Goal: Task Accomplishment & Management: Use online tool/utility

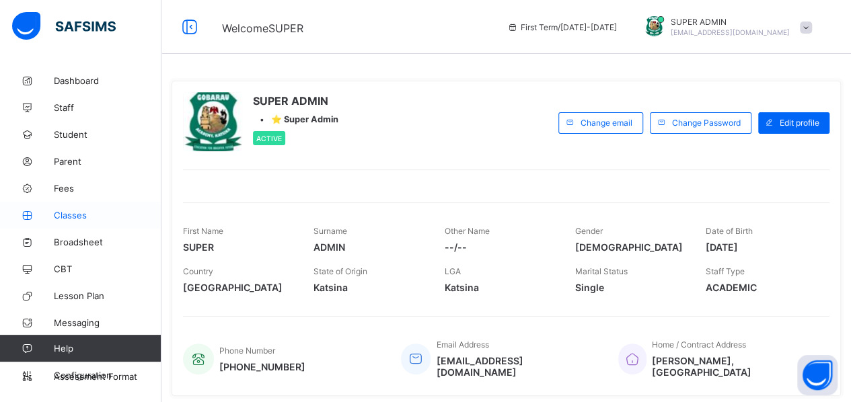
click at [65, 215] on span "Classes" at bounding box center [108, 215] width 108 height 11
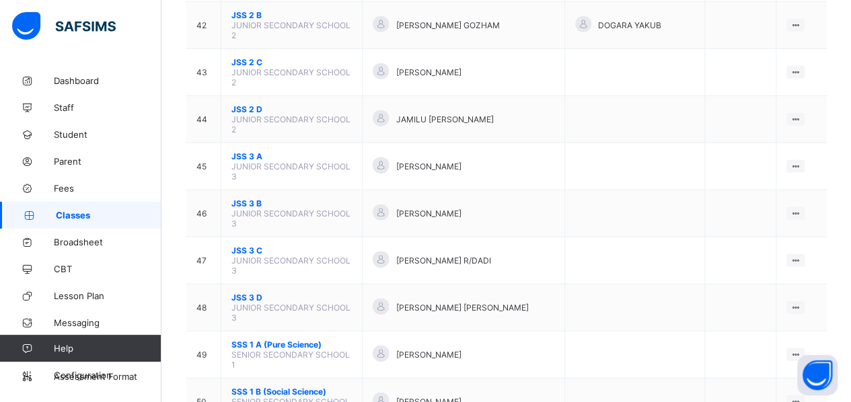
scroll to position [1732, 0]
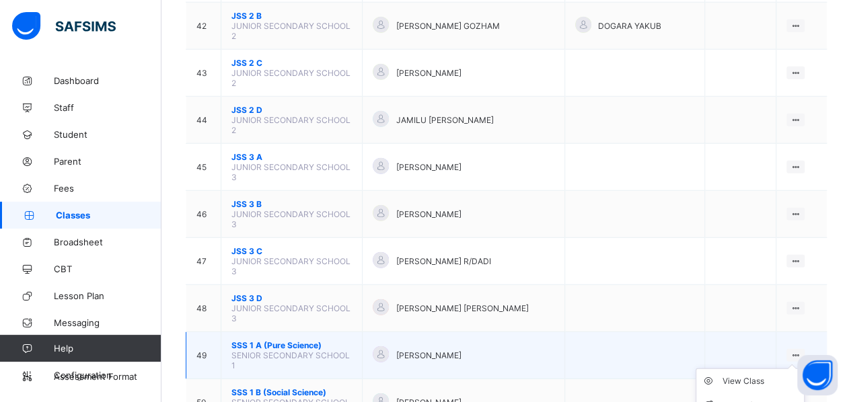
click at [802, 369] on ul "View Class Assign form Teacher" at bounding box center [749, 394] width 109 height 50
click at [753, 369] on li "View Class" at bounding box center [750, 381] width 108 height 24
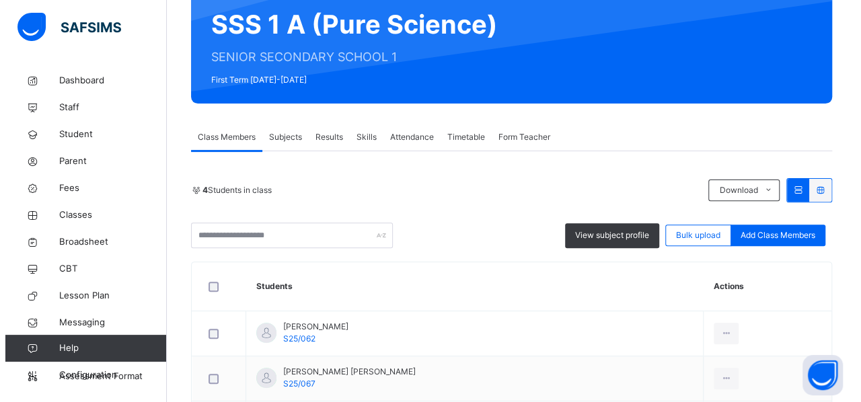
scroll to position [130, 0]
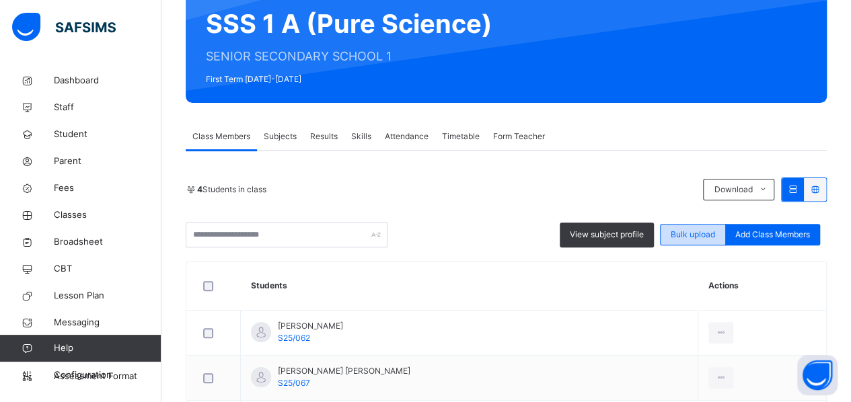
click at [685, 233] on span "Bulk upload" at bounding box center [693, 235] width 44 height 12
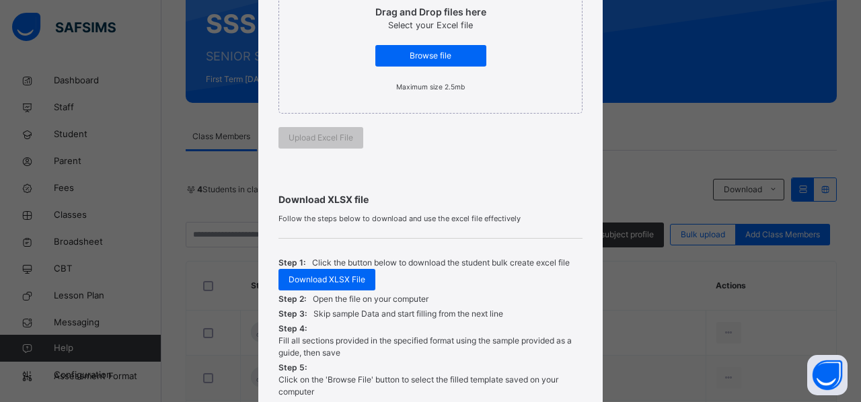
scroll to position [277, 0]
click at [421, 52] on span "Browse file" at bounding box center [430, 55] width 91 height 12
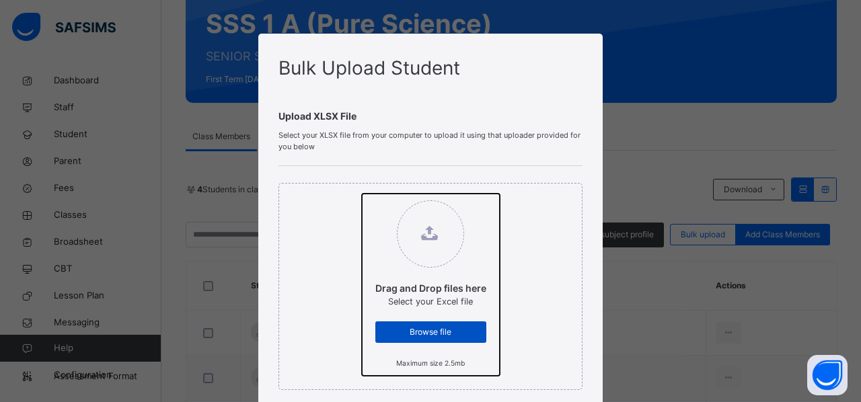
type input "**********"
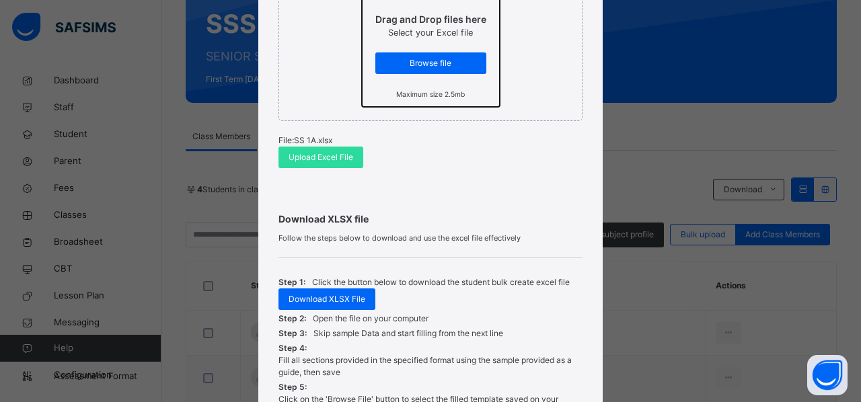
scroll to position [272, 0]
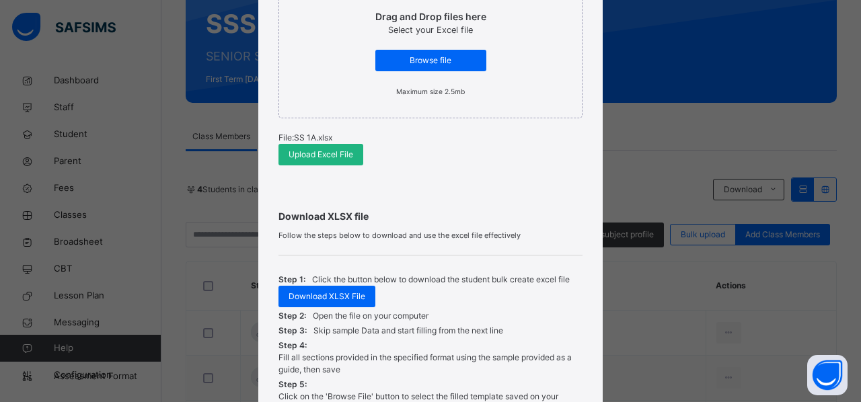
click at [324, 159] on span "Upload Excel File" at bounding box center [321, 155] width 65 height 12
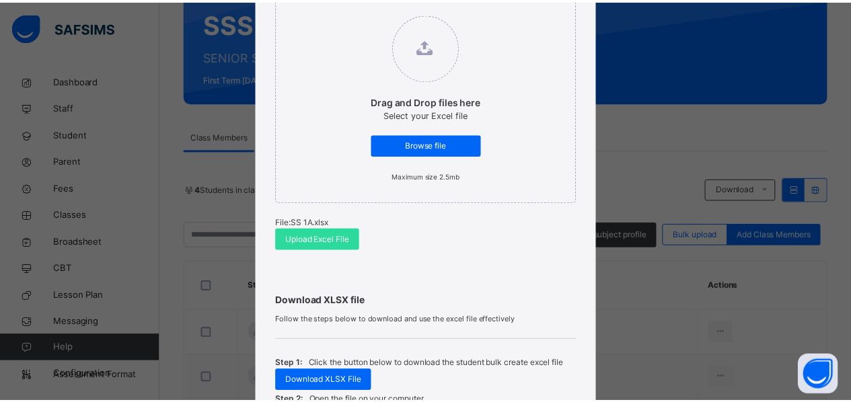
scroll to position [418, 0]
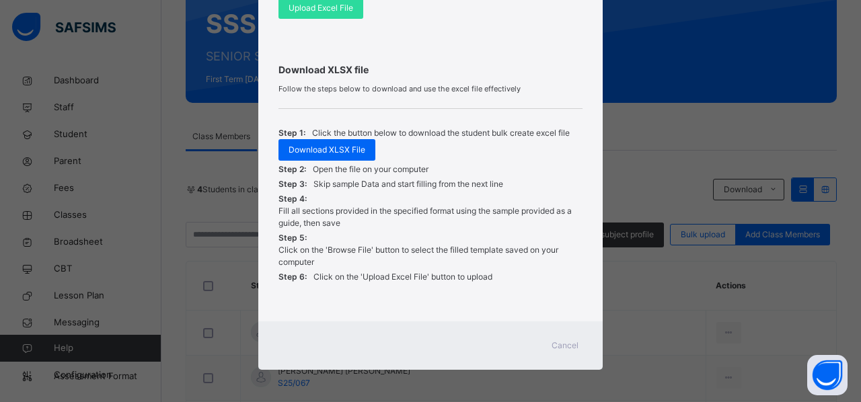
click at [557, 344] on span "Cancel" at bounding box center [564, 346] width 27 height 12
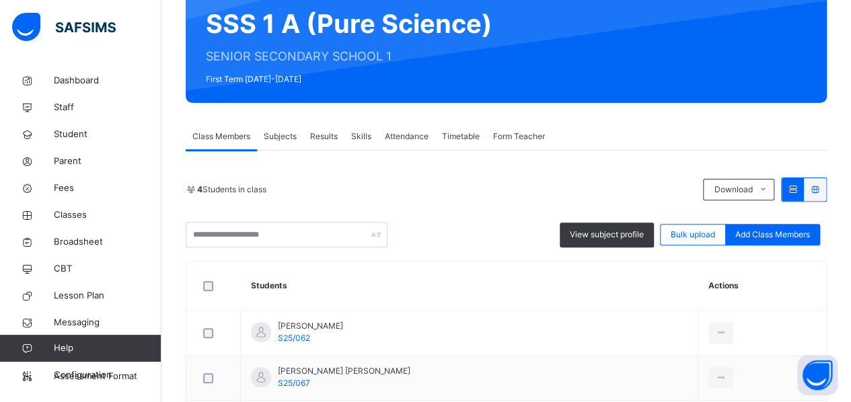
scroll to position [0, 0]
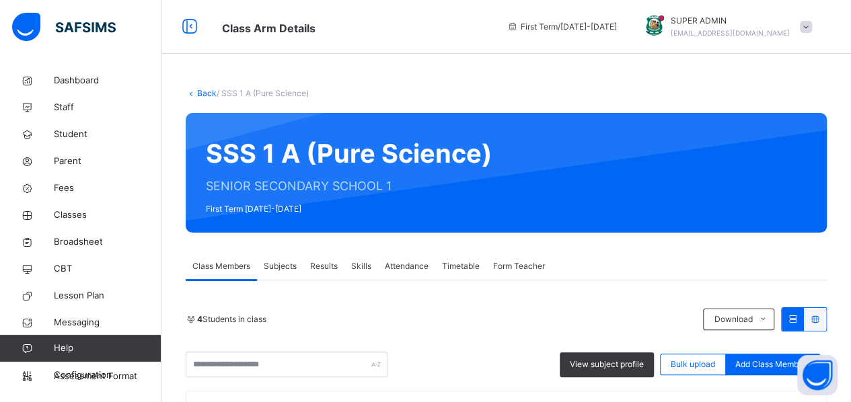
click at [209, 93] on link "Back" at bounding box center [207, 93] width 20 height 10
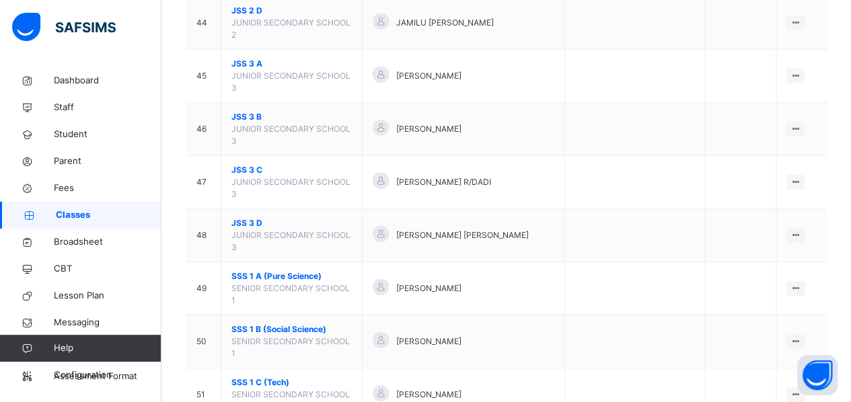
scroll to position [2025, 0]
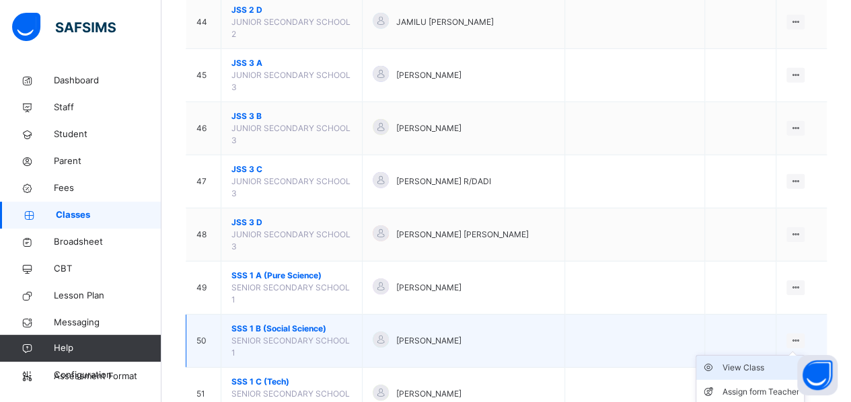
click at [759, 361] on div "View Class" at bounding box center [760, 367] width 77 height 13
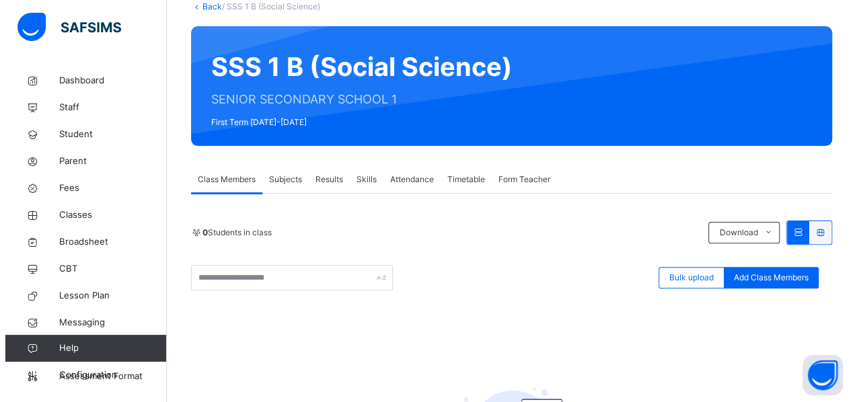
scroll to position [97, 0]
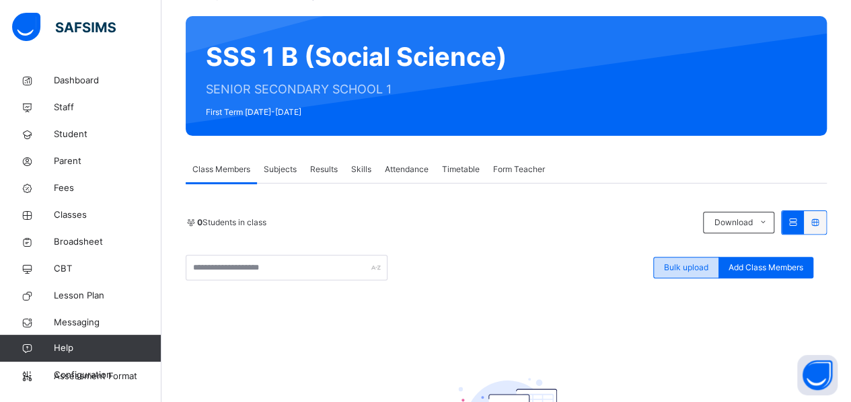
click at [706, 269] on span "Bulk upload" at bounding box center [686, 268] width 44 height 12
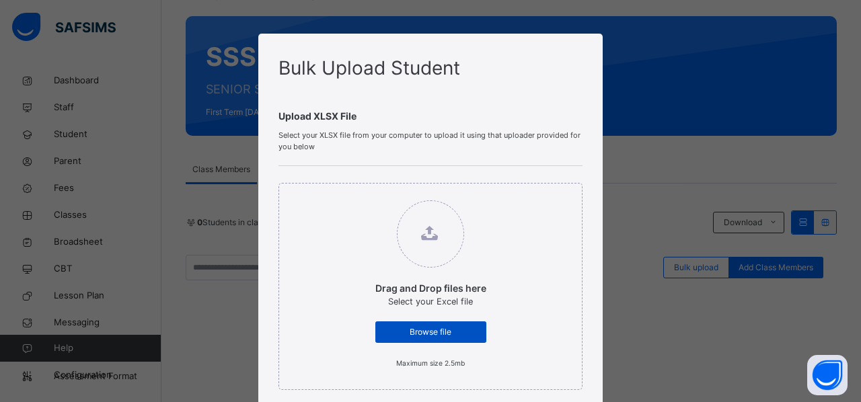
click at [402, 328] on span "Browse file" at bounding box center [430, 332] width 91 height 12
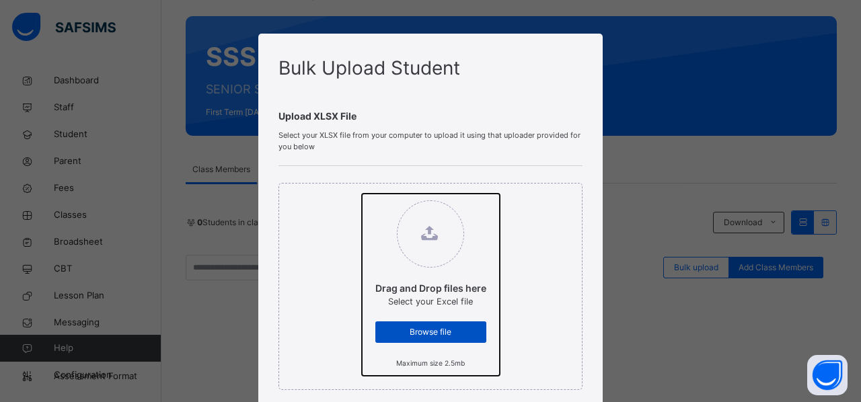
click at [362, 194] on input "Drag and Drop files here Select your Excel file Browse file Maximum size 2.5mb" at bounding box center [362, 194] width 0 height 0
type input "**********"
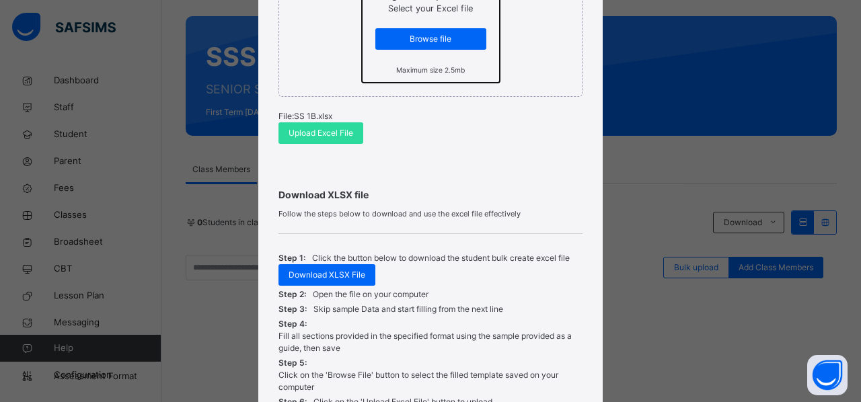
scroll to position [294, 0]
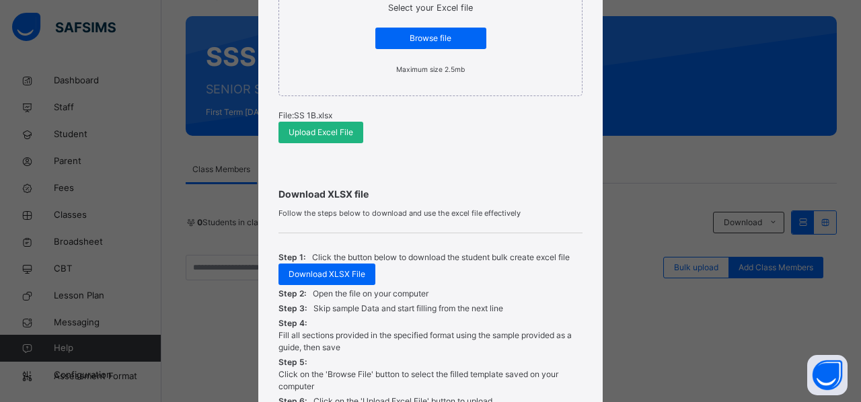
click at [311, 131] on span "Upload Excel File" at bounding box center [321, 132] width 65 height 12
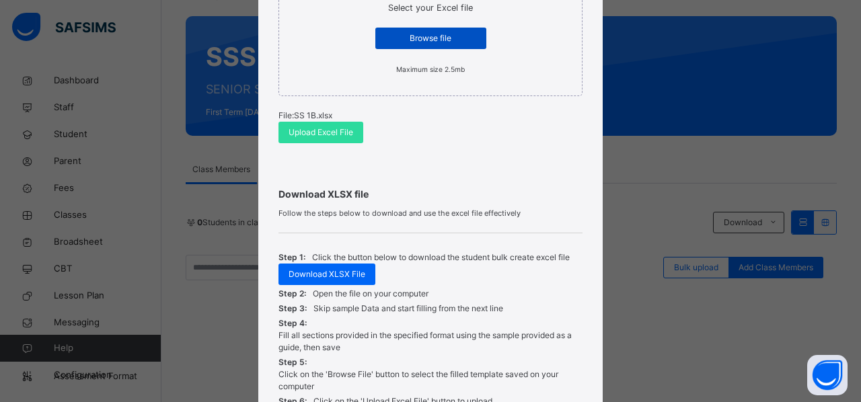
click at [386, 32] on span "Browse file" at bounding box center [430, 38] width 91 height 12
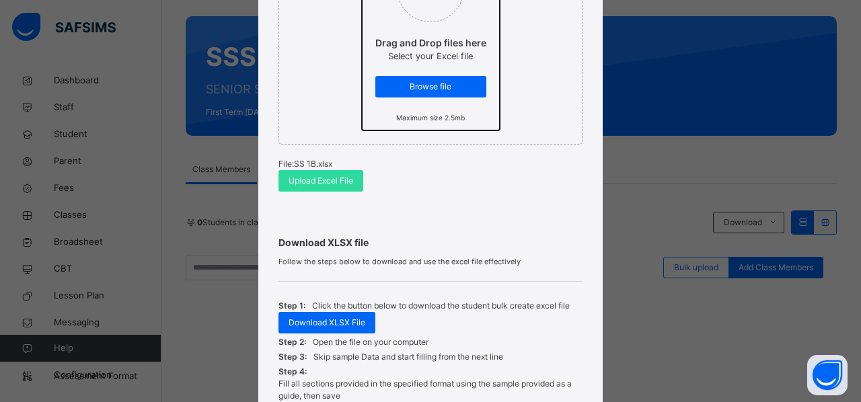
scroll to position [246, 0]
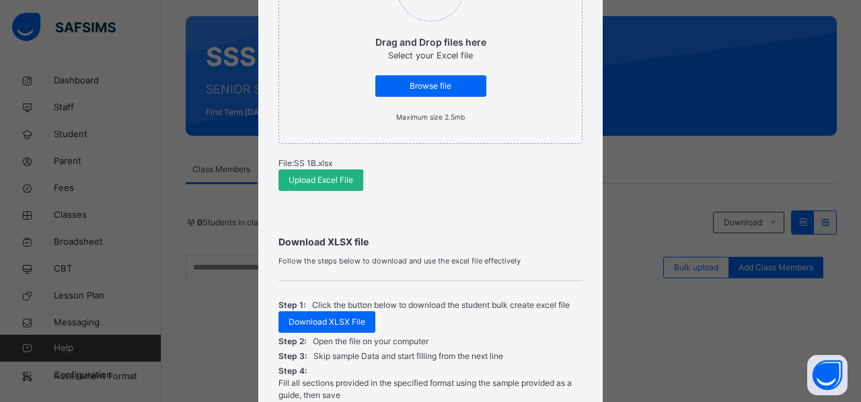
click at [321, 178] on span "Upload Excel File" at bounding box center [321, 180] width 65 height 12
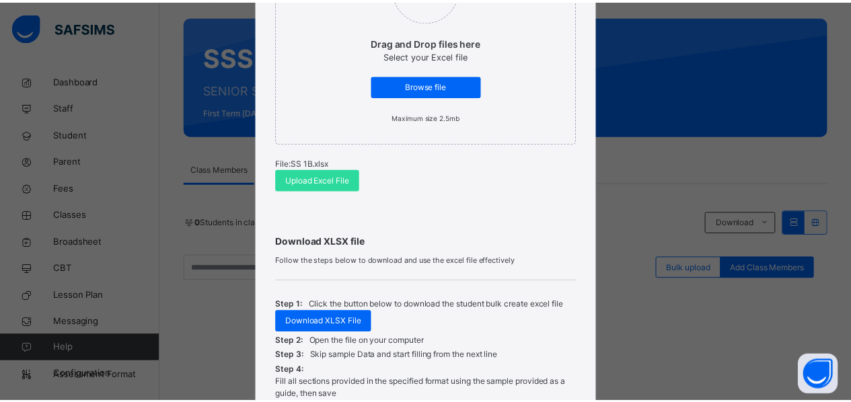
scroll to position [418, 0]
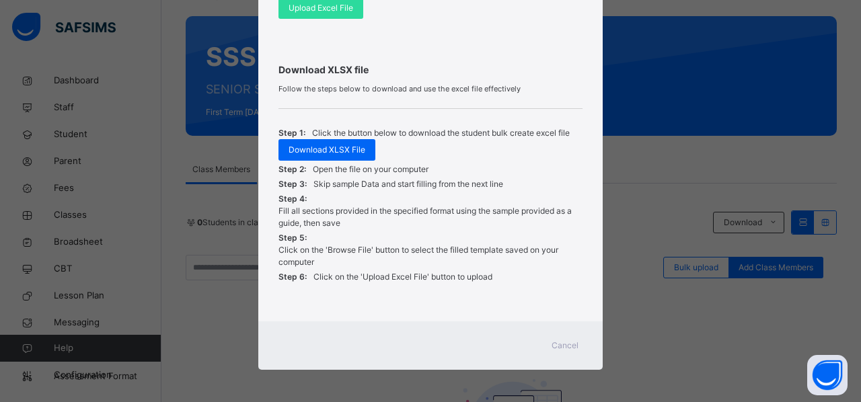
click at [562, 340] on span "Cancel" at bounding box center [564, 346] width 27 height 12
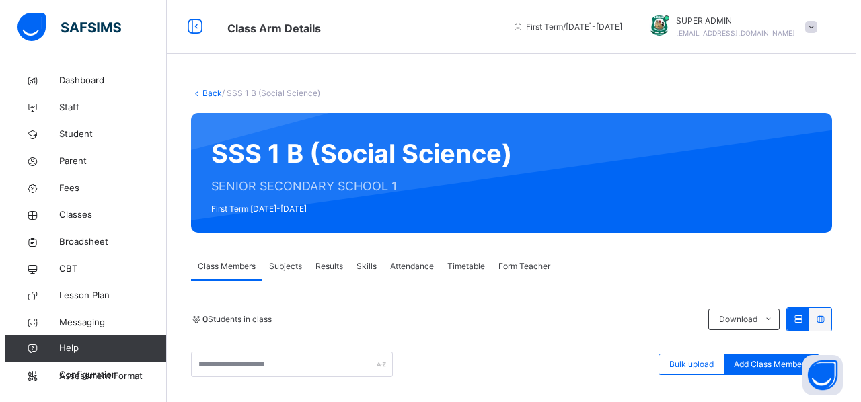
scroll to position [97, 0]
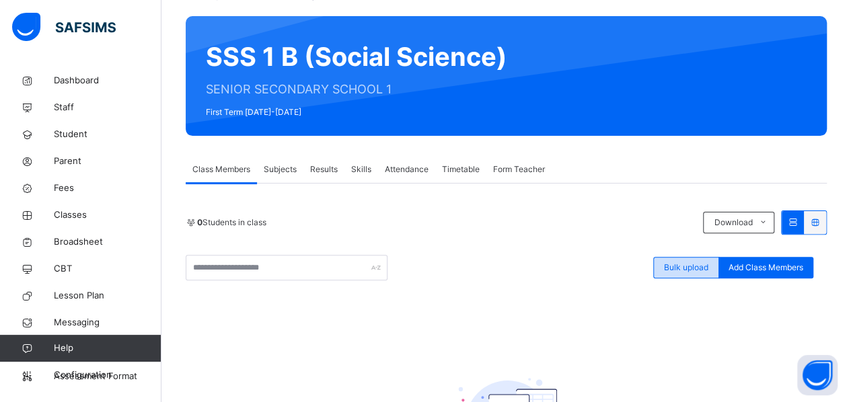
click at [695, 270] on span "Bulk upload" at bounding box center [686, 268] width 44 height 12
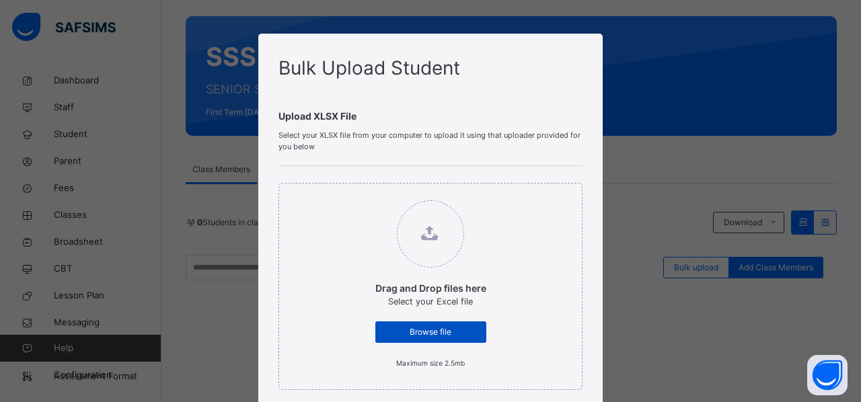
click at [426, 329] on span "Browse file" at bounding box center [430, 332] width 91 height 12
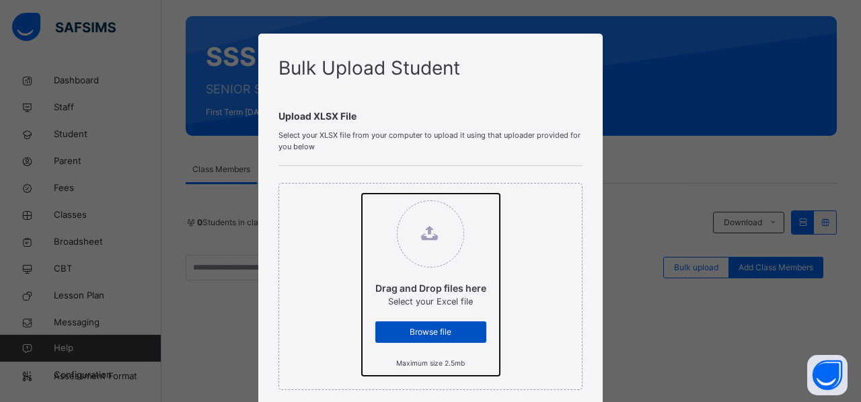
click at [362, 194] on input "Drag and Drop files here Select your Excel file Browse file Maximum size 2.5mb" at bounding box center [362, 194] width 0 height 0
type input "**********"
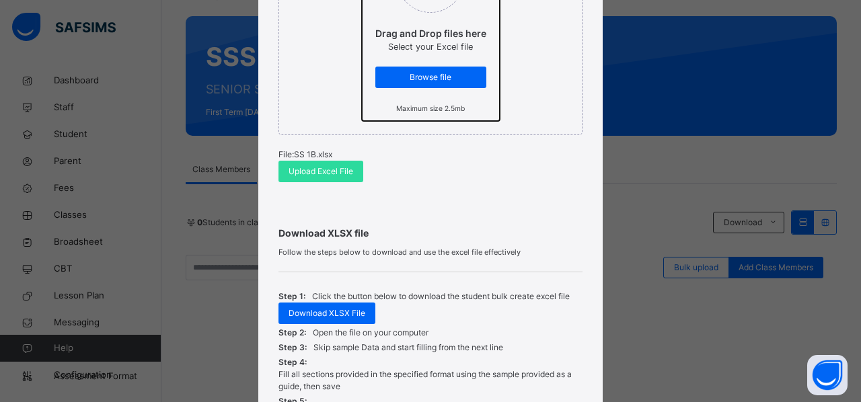
scroll to position [256, 0]
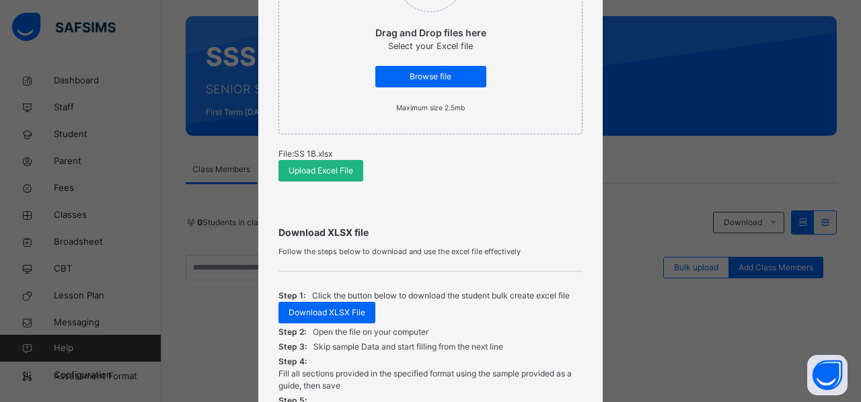
click at [317, 171] on span "Upload Excel File" at bounding box center [321, 171] width 65 height 12
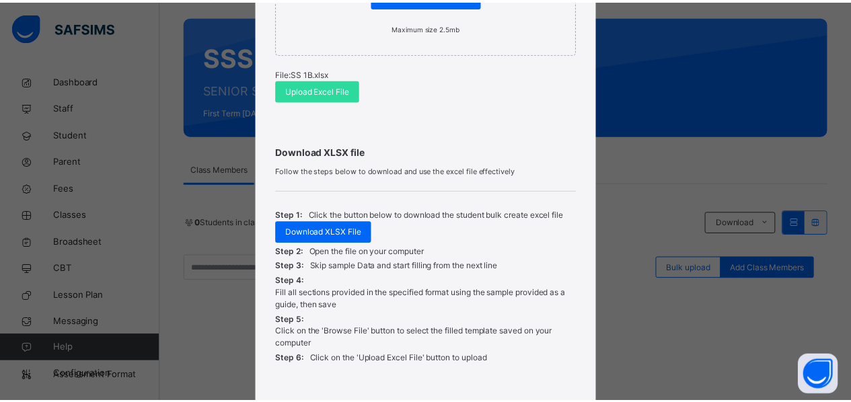
scroll to position [418, 0]
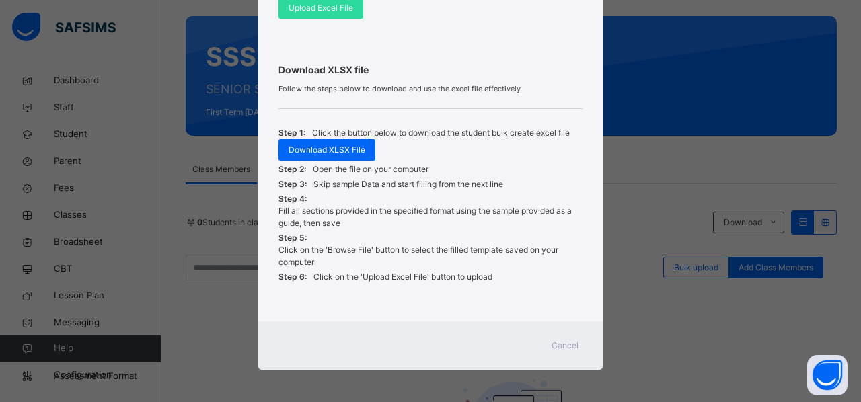
click at [560, 345] on span "Cancel" at bounding box center [564, 346] width 27 height 12
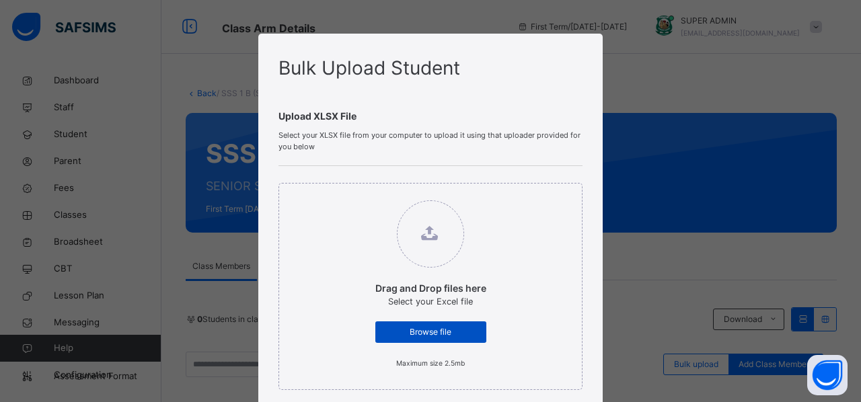
click at [397, 332] on span "Browse file" at bounding box center [430, 332] width 91 height 12
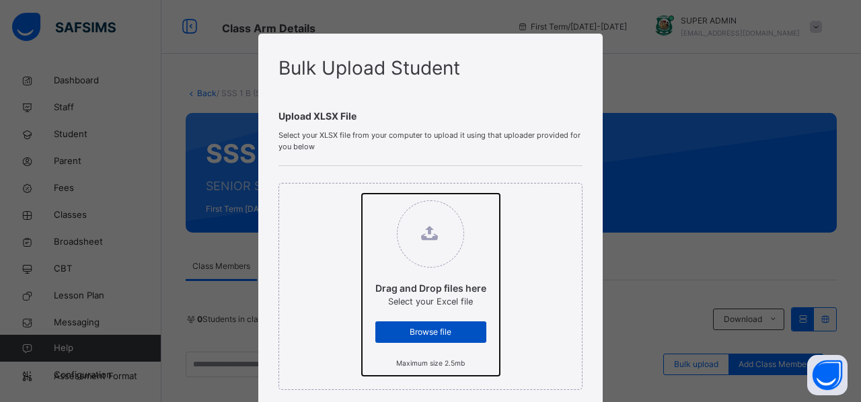
click at [362, 194] on input "Drag and Drop files here Select your Excel file Browse file Maximum size 2.5mb" at bounding box center [362, 194] width 0 height 0
type input "**********"
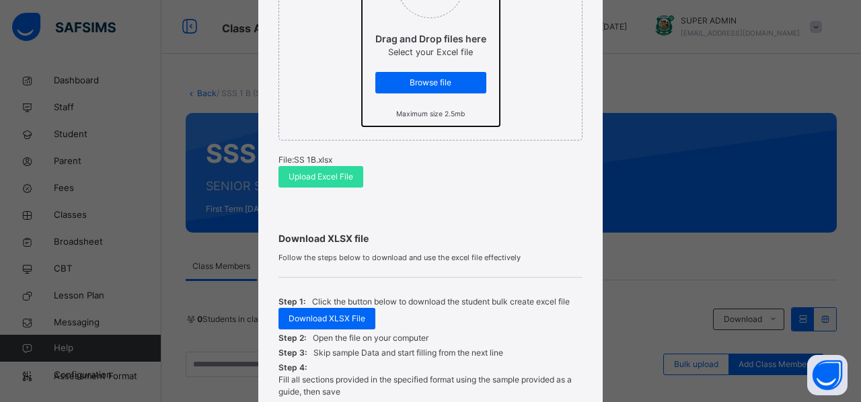
scroll to position [259, 0]
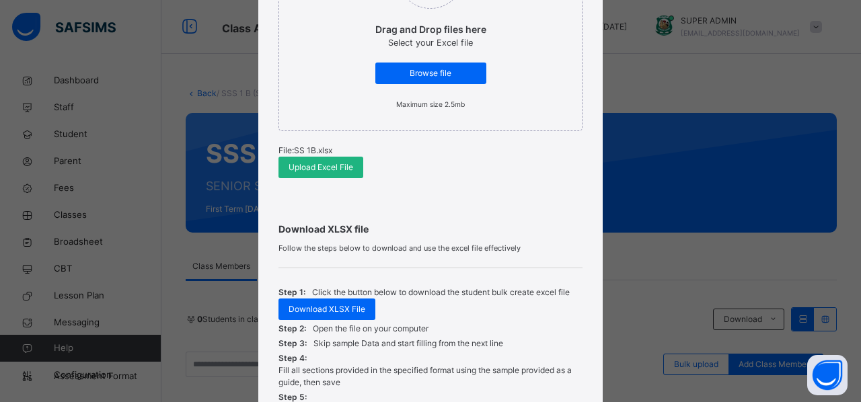
click at [297, 165] on span "Upload Excel File" at bounding box center [321, 167] width 65 height 12
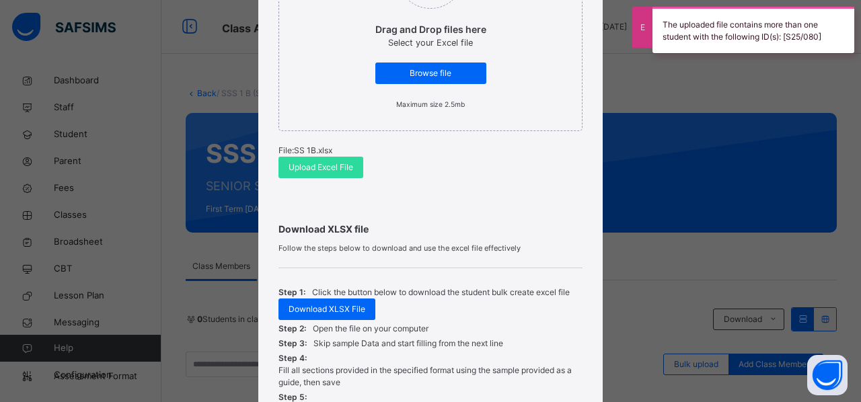
click at [719, 27] on div "The uploaded file contains more than one student with the following ID(s): [S25…" at bounding box center [753, 30] width 202 height 46
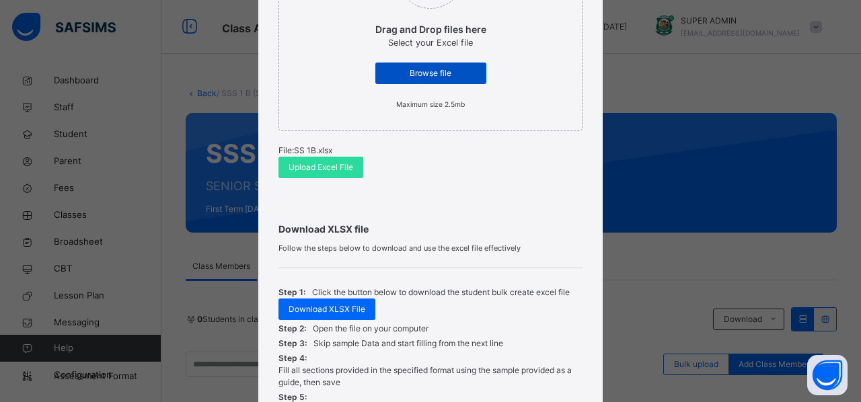
click at [412, 71] on span "Browse file" at bounding box center [430, 73] width 91 height 12
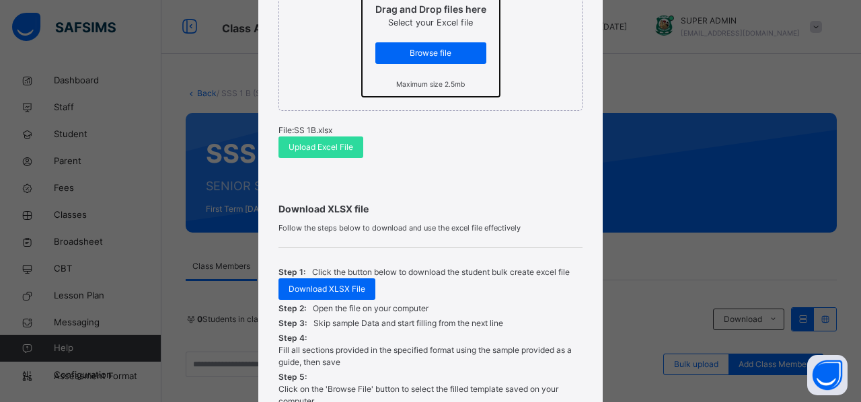
scroll to position [280, 0]
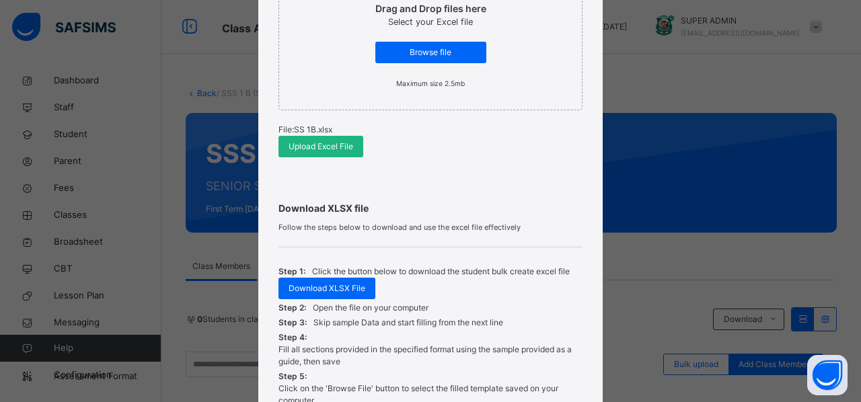
click at [296, 144] on span "Upload Excel File" at bounding box center [321, 147] width 65 height 12
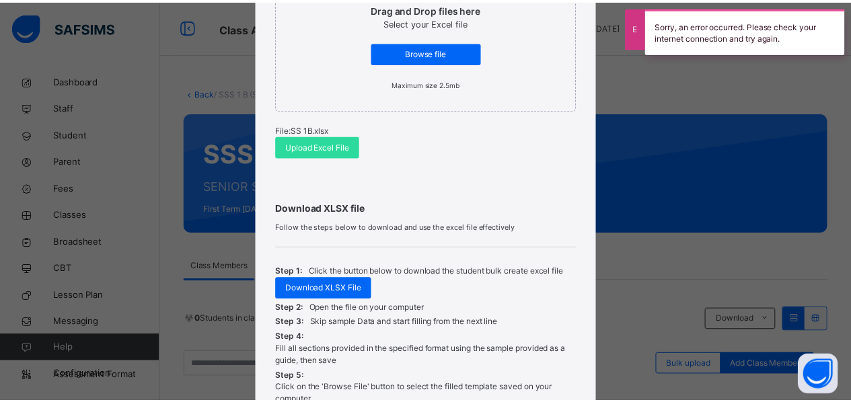
scroll to position [418, 0]
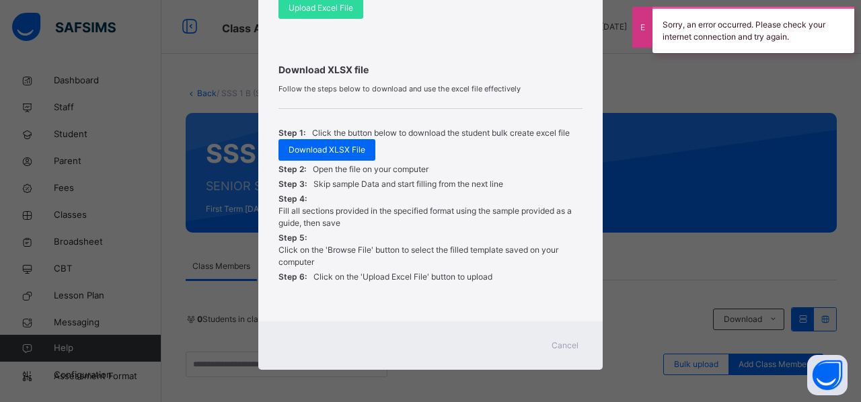
click at [553, 344] on span "Cancel" at bounding box center [564, 346] width 27 height 12
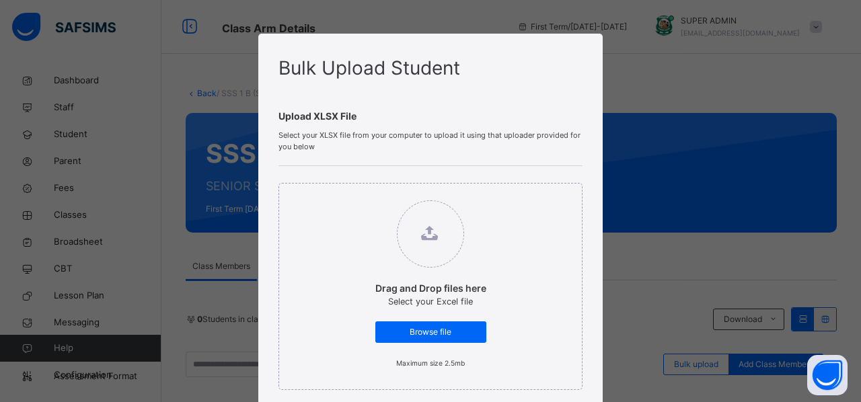
type input "**********"
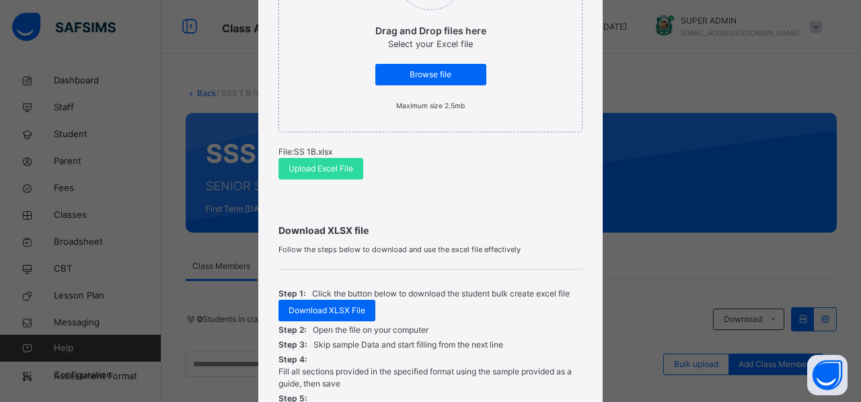
scroll to position [258, 0]
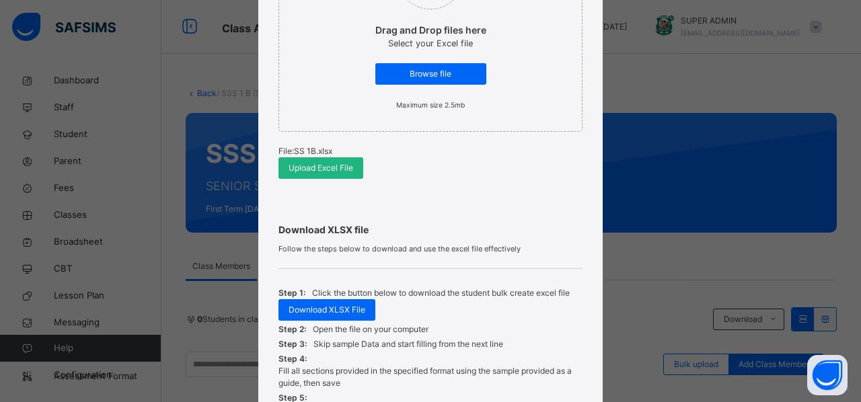
click at [293, 165] on span "Upload Excel File" at bounding box center [321, 168] width 65 height 12
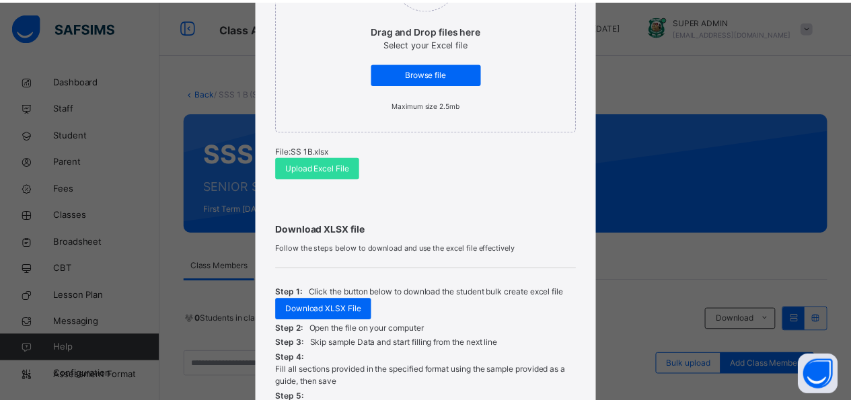
scroll to position [418, 0]
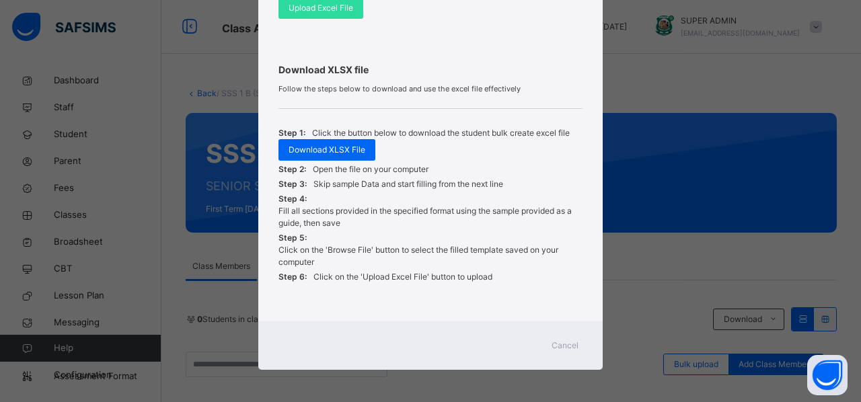
click at [568, 350] on div "Cancel" at bounding box center [565, 346] width 48 height 22
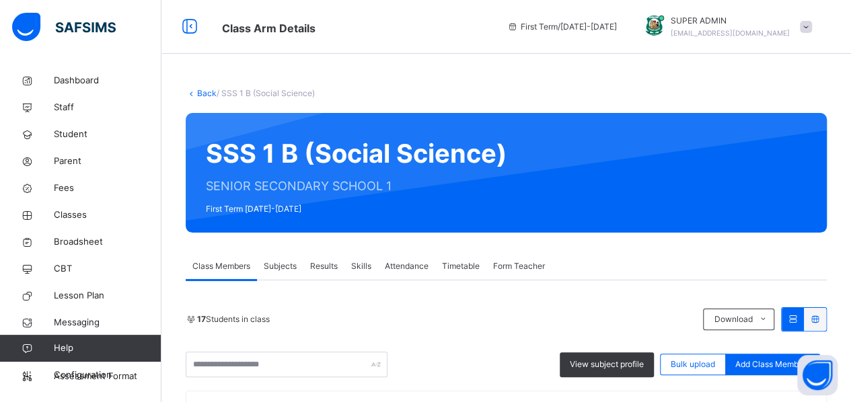
click at [204, 94] on link "Back" at bounding box center [207, 93] width 20 height 10
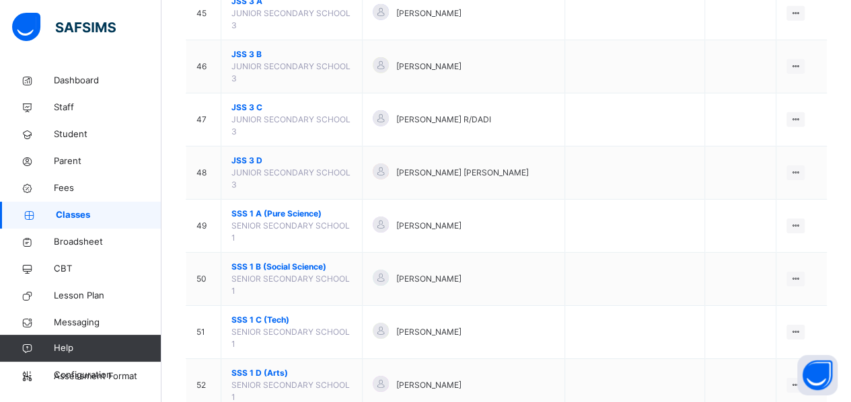
scroll to position [2088, 0]
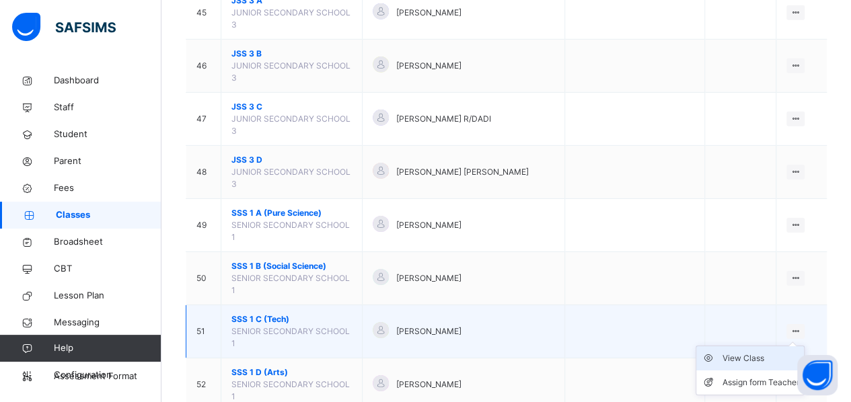
click at [761, 352] on div "View Class" at bounding box center [760, 358] width 77 height 13
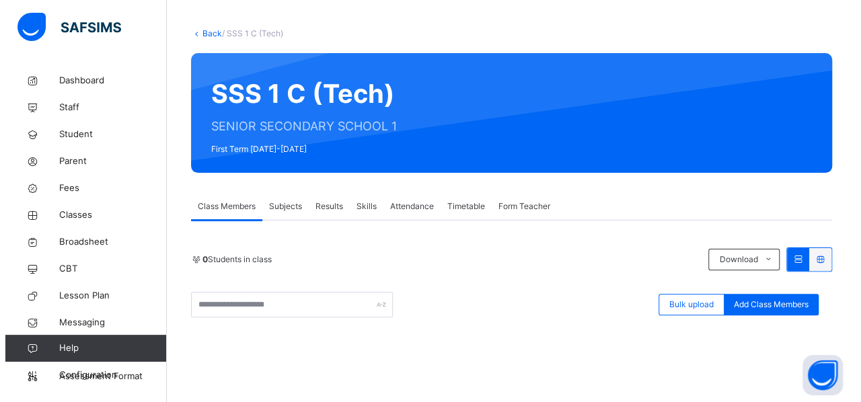
scroll to position [68, 0]
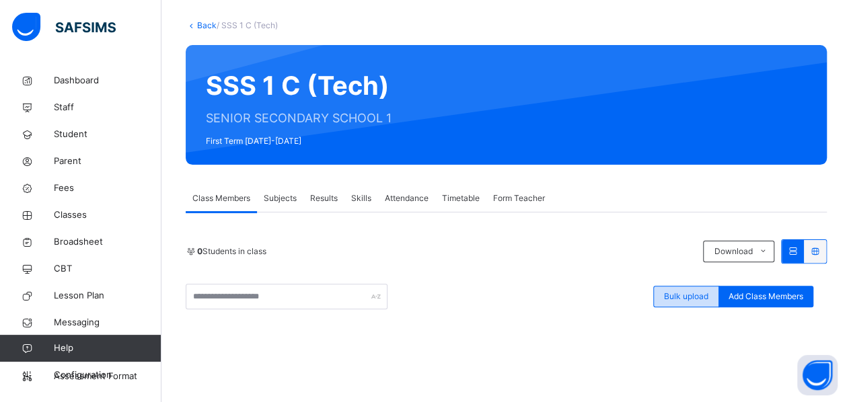
click at [699, 299] on span "Bulk upload" at bounding box center [686, 297] width 44 height 12
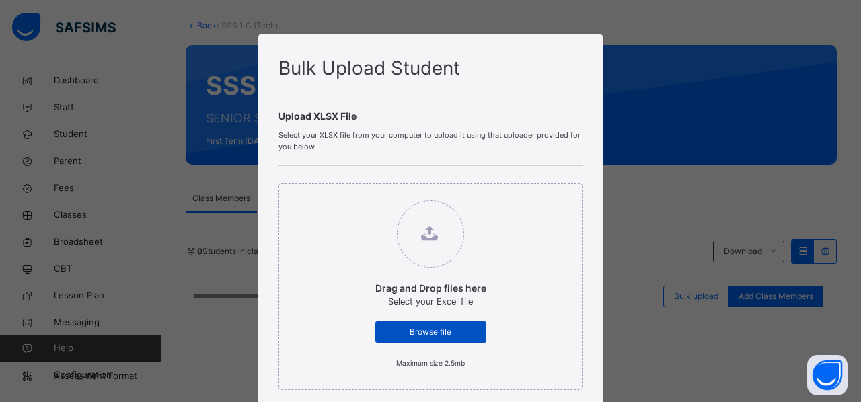
click at [416, 337] on span "Browse file" at bounding box center [430, 332] width 91 height 12
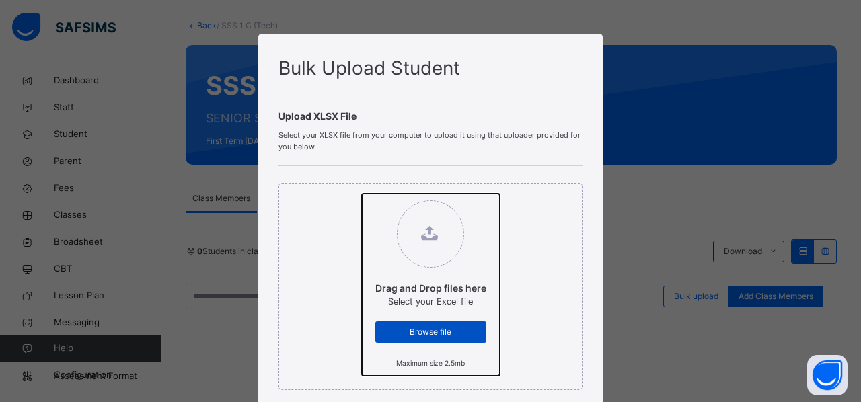
click at [362, 194] on input "Drag and Drop files here Select your Excel file Browse file Maximum size 2.5mb" at bounding box center [362, 194] width 0 height 0
type input "**********"
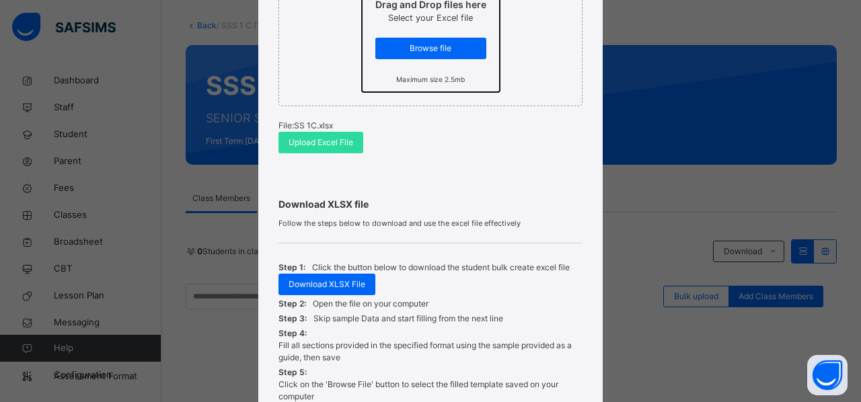
scroll to position [286, 0]
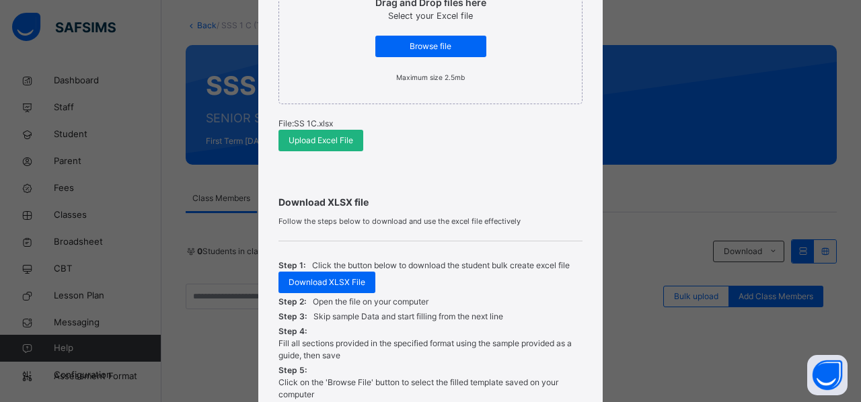
click at [320, 145] on span "Upload Excel File" at bounding box center [321, 141] width 65 height 12
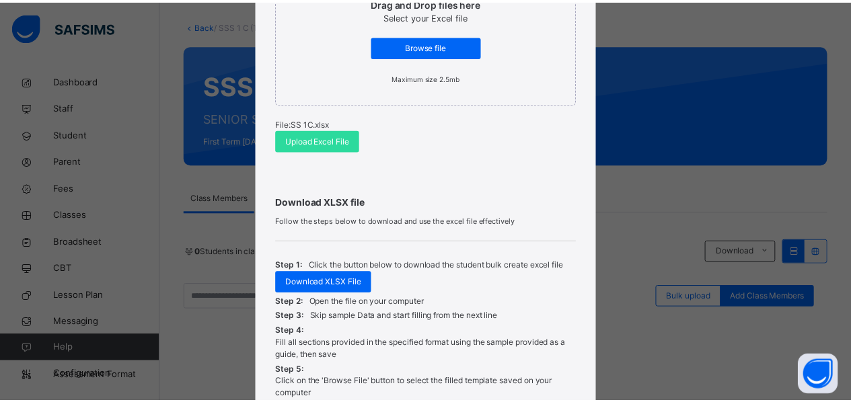
scroll to position [418, 0]
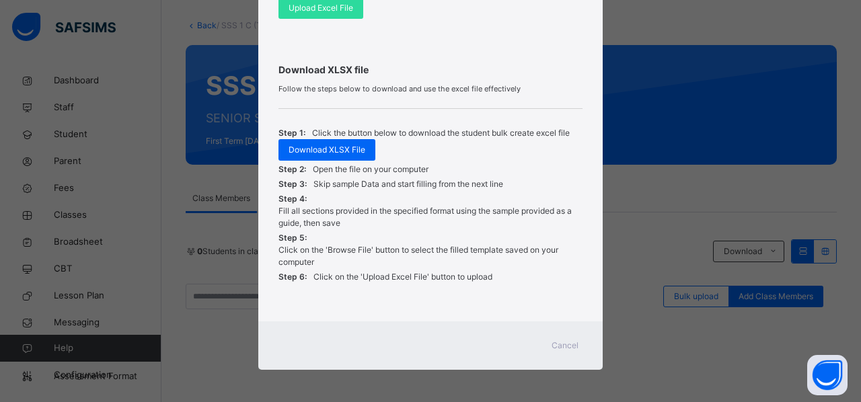
click at [553, 348] on span "Cancel" at bounding box center [564, 346] width 27 height 12
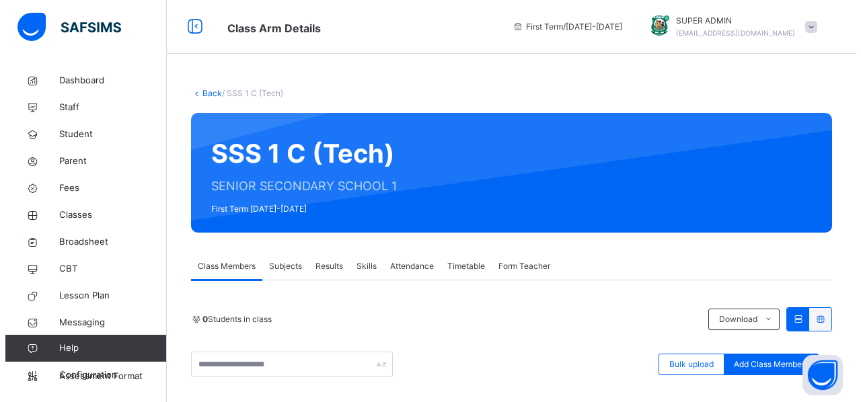
scroll to position [182, 0]
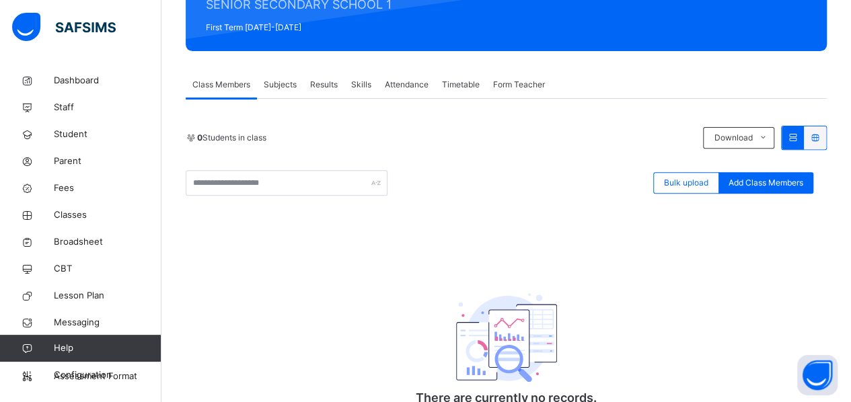
click at [666, 181] on div "Bulk upload" at bounding box center [686, 183] width 66 height 22
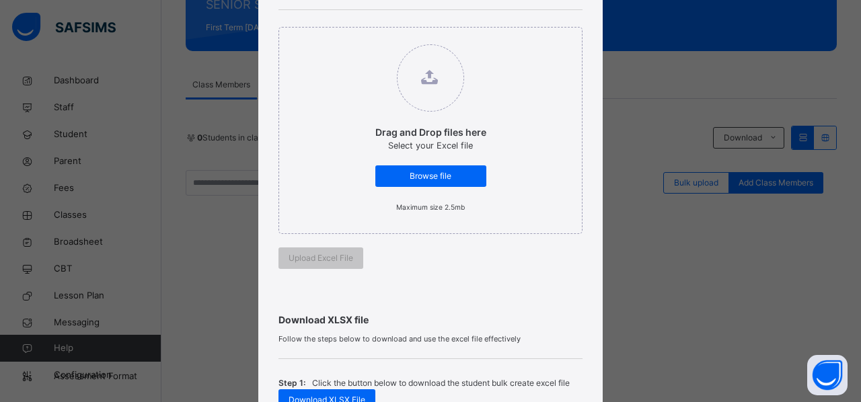
scroll to position [157, 0]
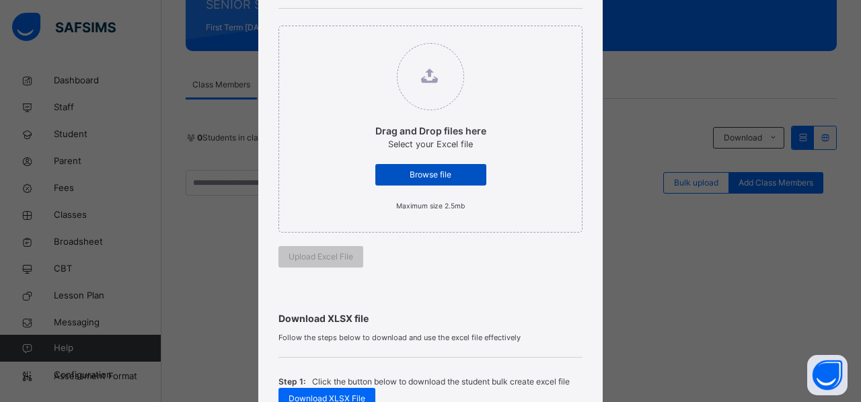
click at [417, 167] on div "Browse file" at bounding box center [430, 175] width 111 height 22
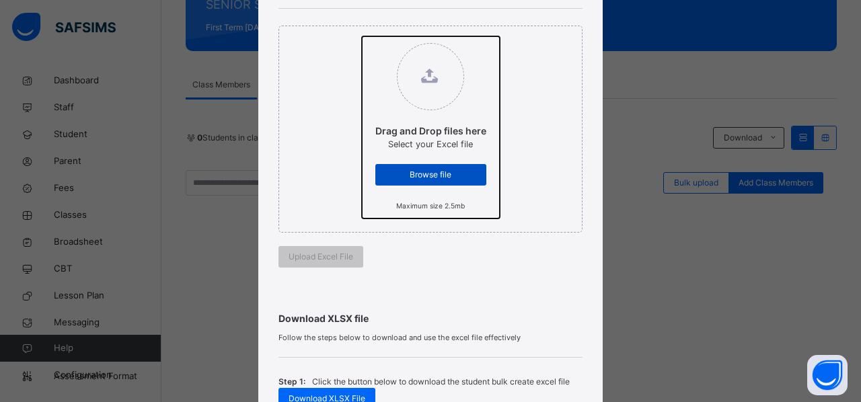
click at [362, 36] on input "Drag and Drop files here Select your Excel file Browse file Maximum size 2.5mb" at bounding box center [362, 36] width 0 height 0
type input "**********"
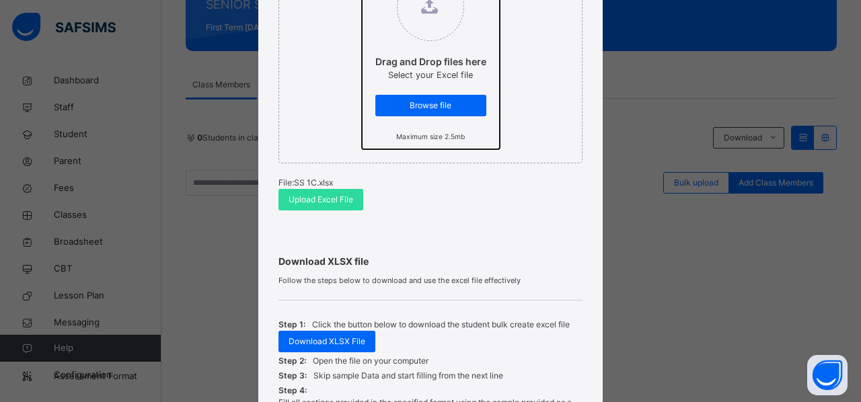
scroll to position [227, 0]
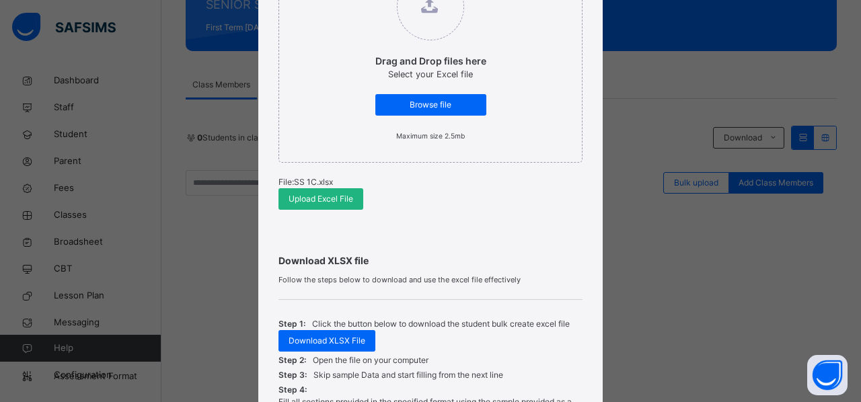
click at [304, 199] on span "Upload Excel File" at bounding box center [321, 199] width 65 height 12
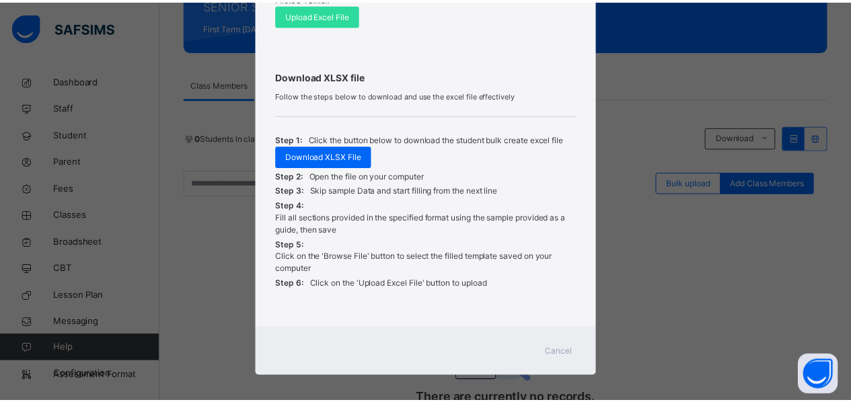
scroll to position [418, 0]
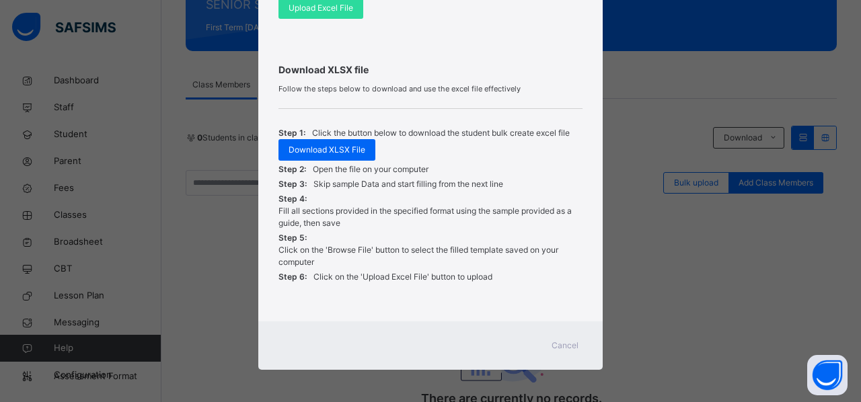
click at [560, 344] on span "Cancel" at bounding box center [564, 346] width 27 height 12
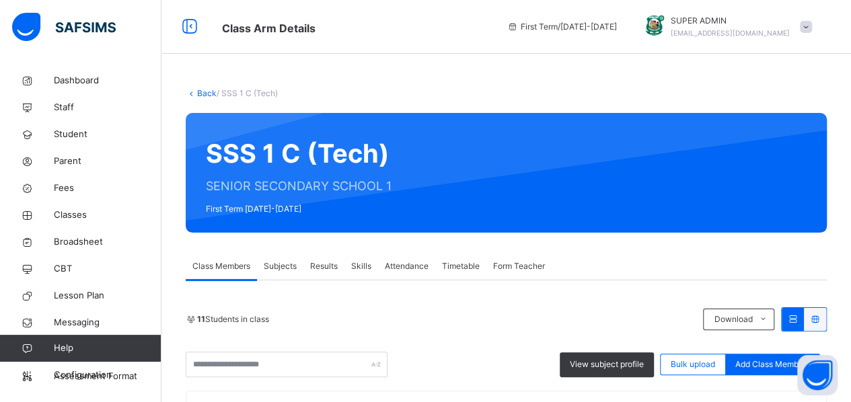
click at [200, 91] on link "Back" at bounding box center [207, 93] width 20 height 10
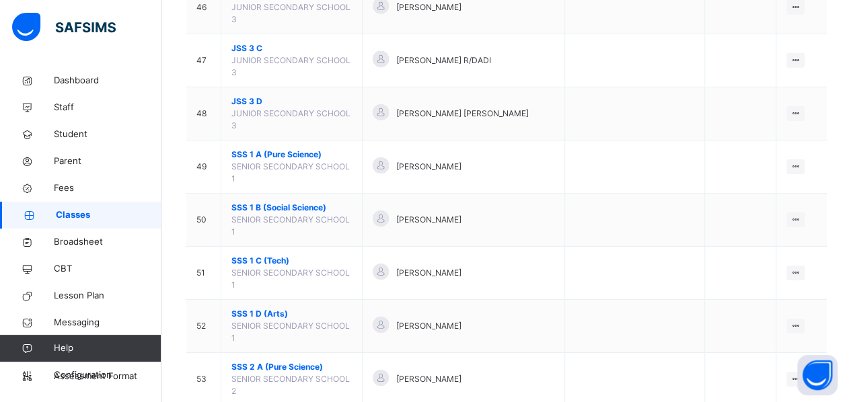
scroll to position [2147, 0]
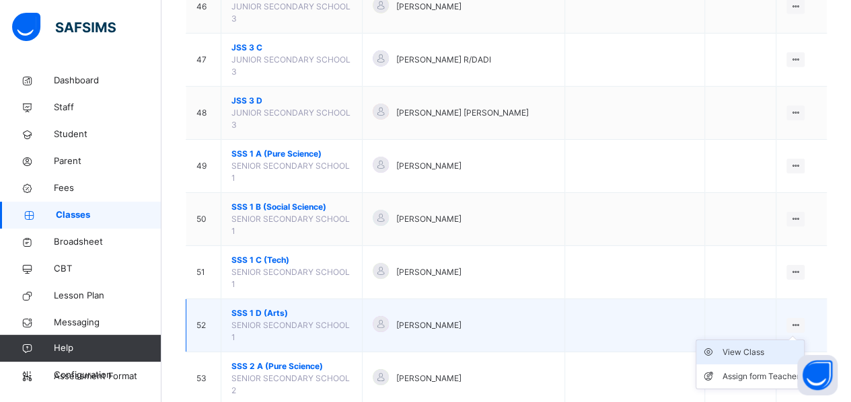
click at [762, 346] on div "View Class" at bounding box center [760, 352] width 77 height 13
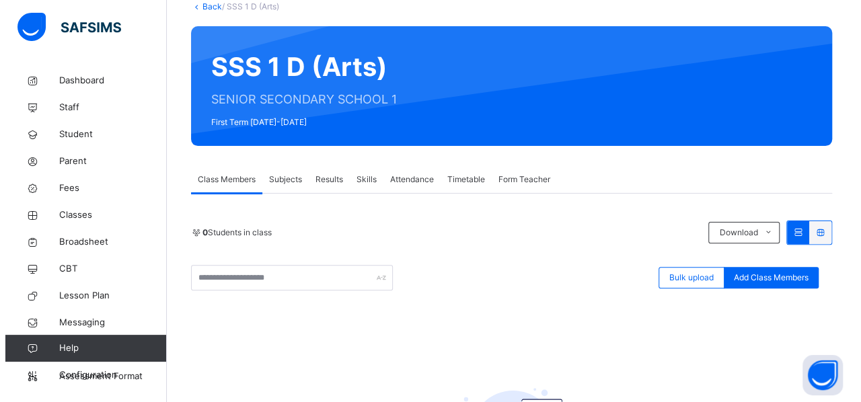
scroll to position [87, 0]
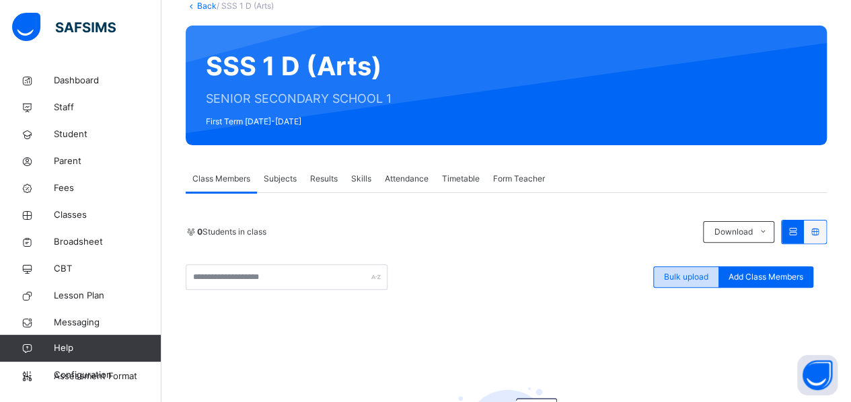
click at [681, 275] on span "Bulk upload" at bounding box center [686, 277] width 44 height 12
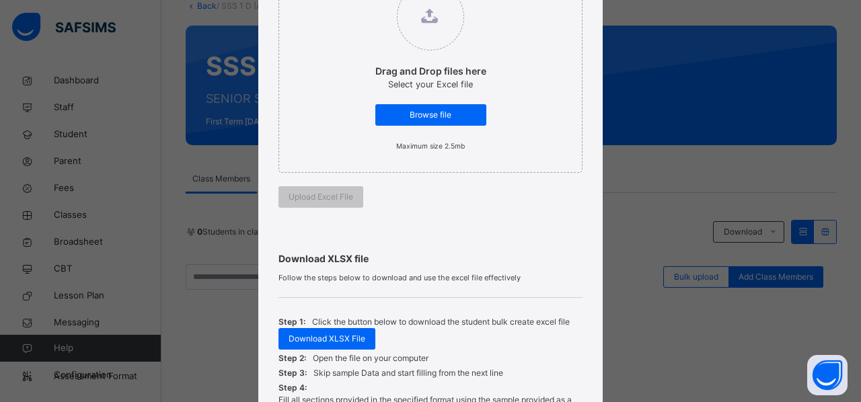
scroll to position [218, 0]
click at [397, 111] on span "Browse file" at bounding box center [430, 114] width 91 height 12
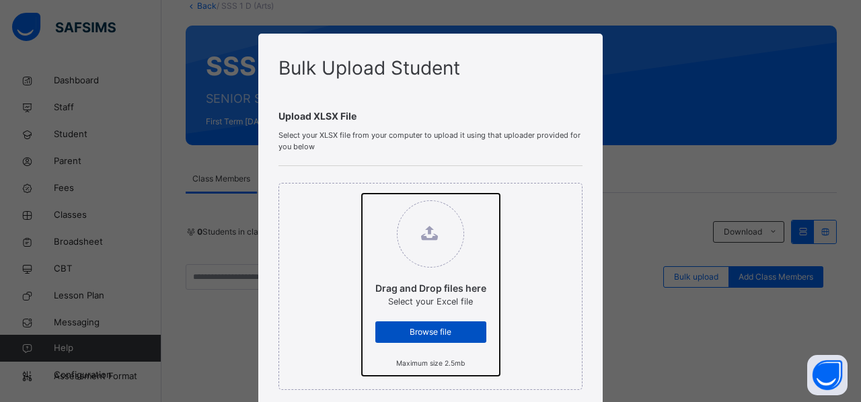
type input "**********"
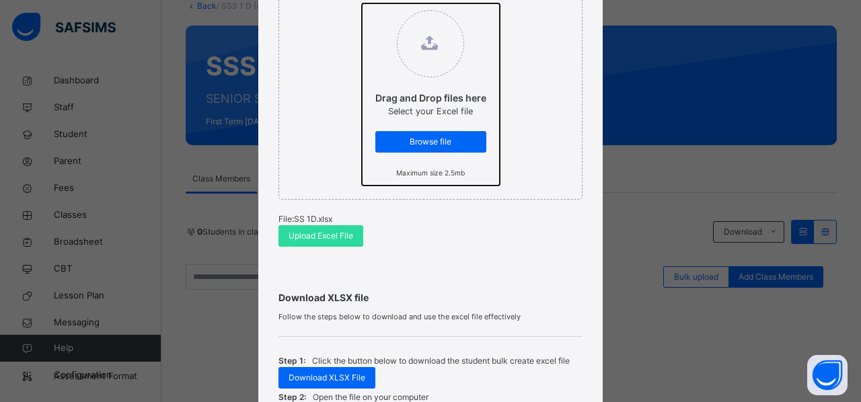
scroll to position [270, 0]
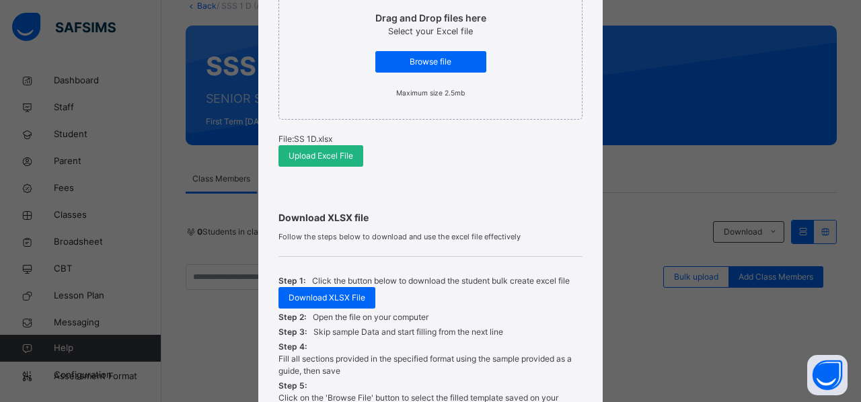
click at [331, 163] on div "Upload Excel File" at bounding box center [320, 156] width 85 height 22
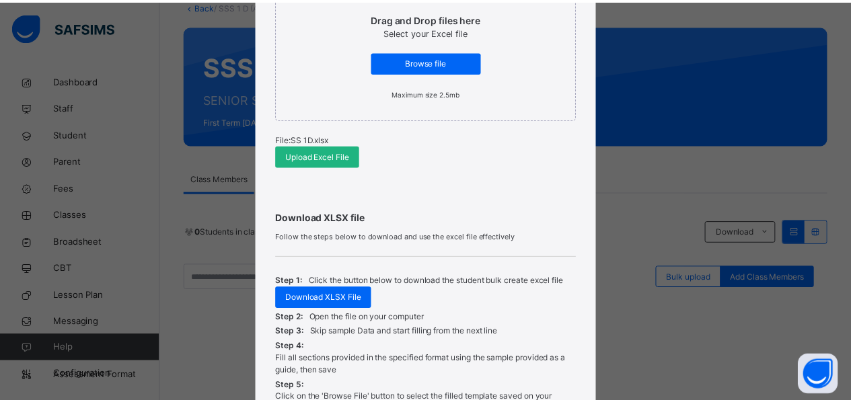
scroll to position [418, 0]
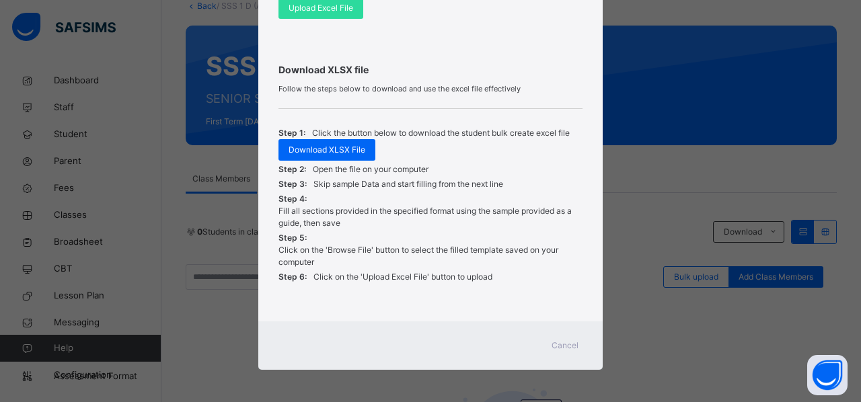
click at [551, 346] on span "Cancel" at bounding box center [564, 346] width 27 height 12
